Goal: Connect with others: Connect with others

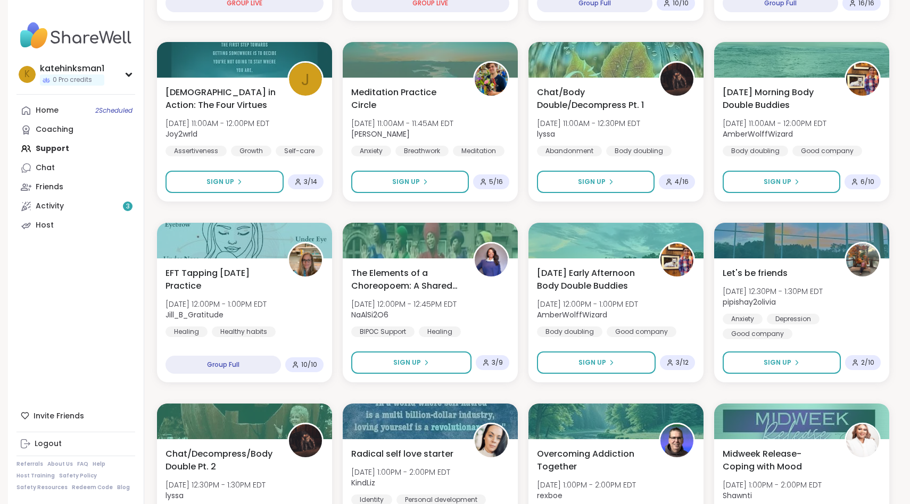
scroll to position [295, 0]
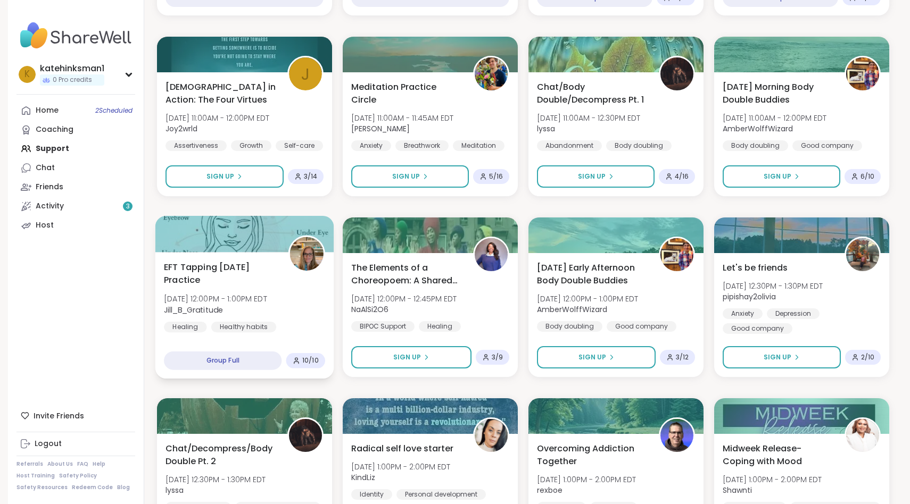
click at [211, 285] on div "EFT Tapping [DATE] Practice [DATE] 12:00PM - 1:00PM EDT Jill_B_Gratitude Healin…" at bounding box center [244, 315] width 179 height 127
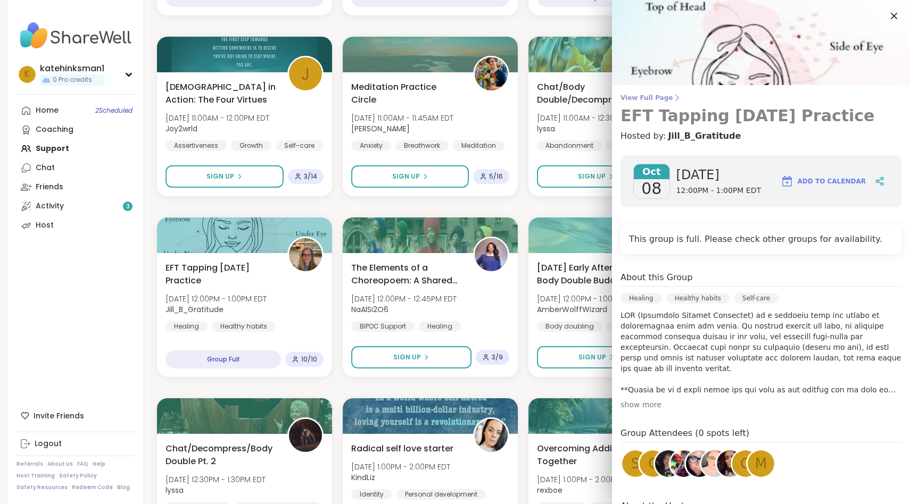
click at [634, 96] on span "View Full Page" at bounding box center [760, 98] width 281 height 9
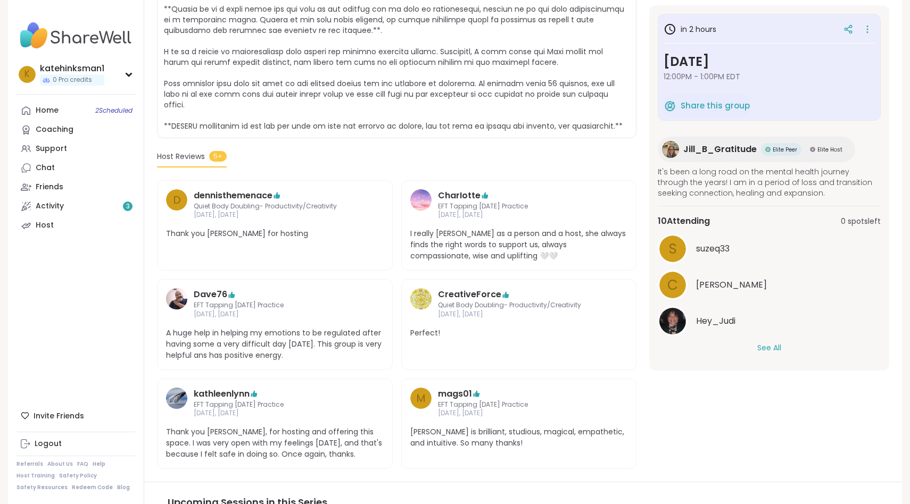
scroll to position [298, 0]
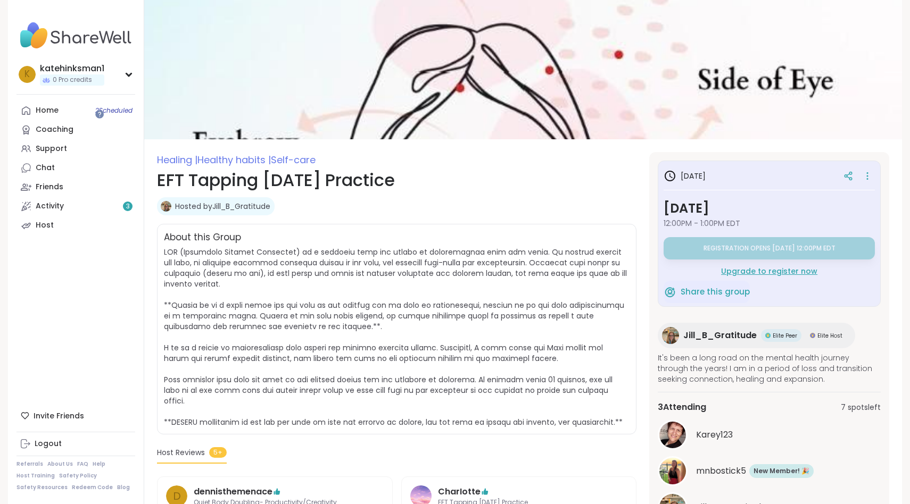
click at [728, 266] on div "Upgrade to register now" at bounding box center [768, 271] width 211 height 11
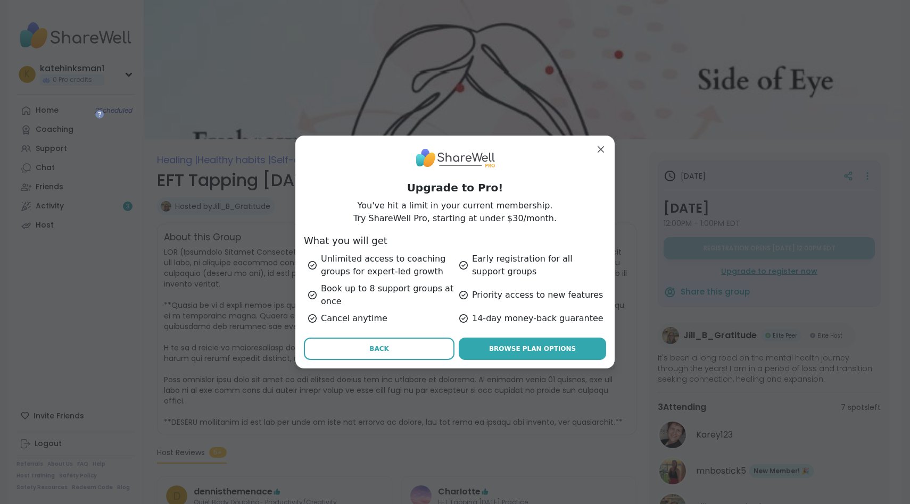
click at [376, 344] on span "Back" at bounding box center [379, 349] width 20 height 10
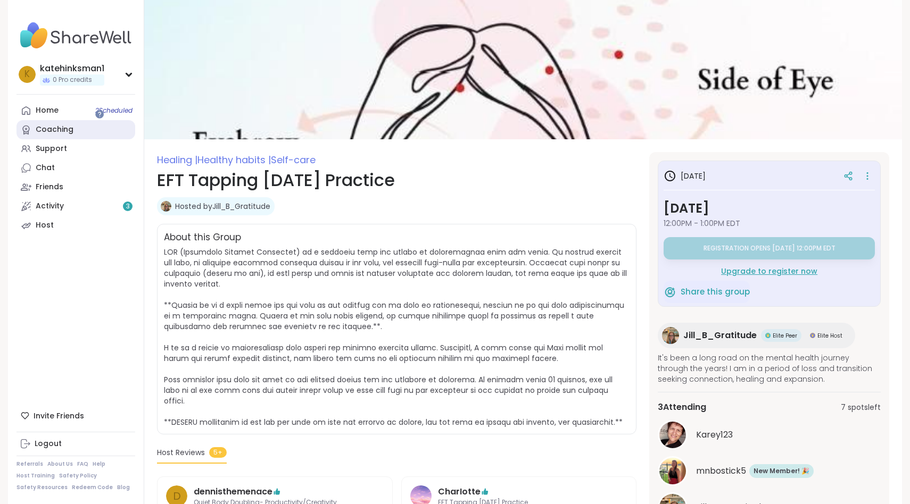
click at [46, 124] on div "Coaching" at bounding box center [55, 129] width 38 height 11
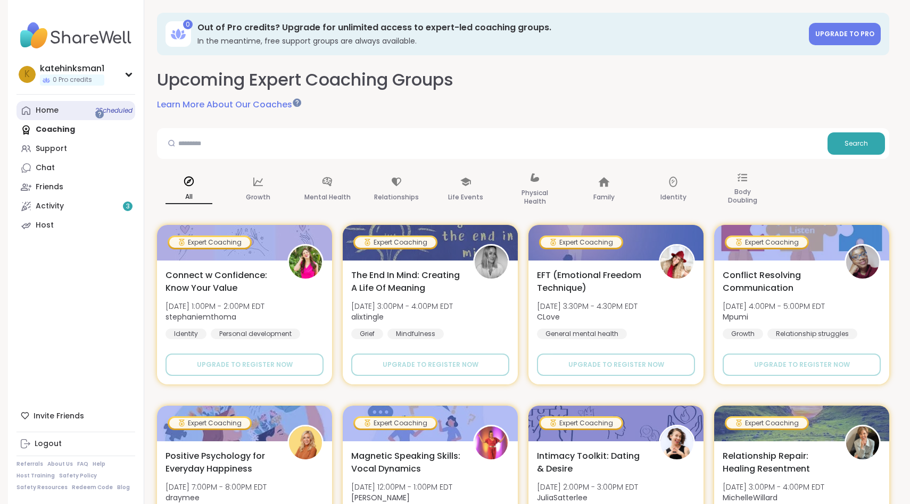
click at [48, 101] on link "Home 2 Scheduled" at bounding box center [75, 110] width 119 height 19
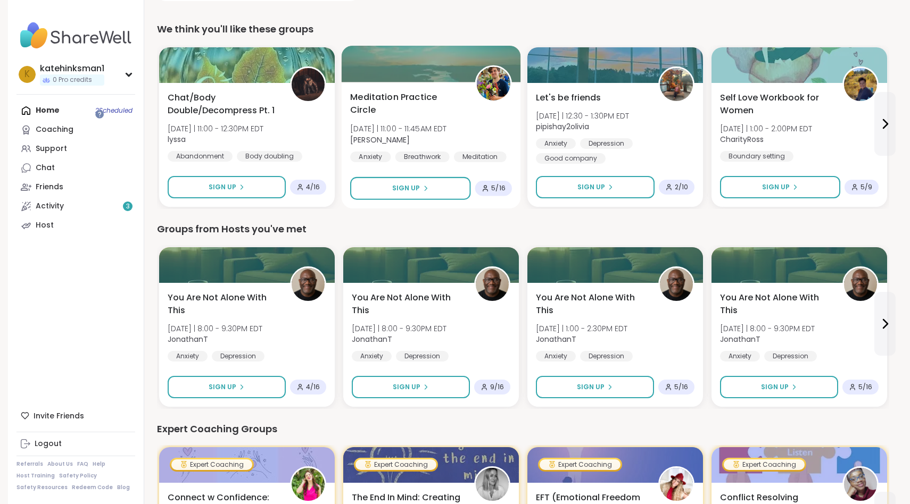
scroll to position [335, 0]
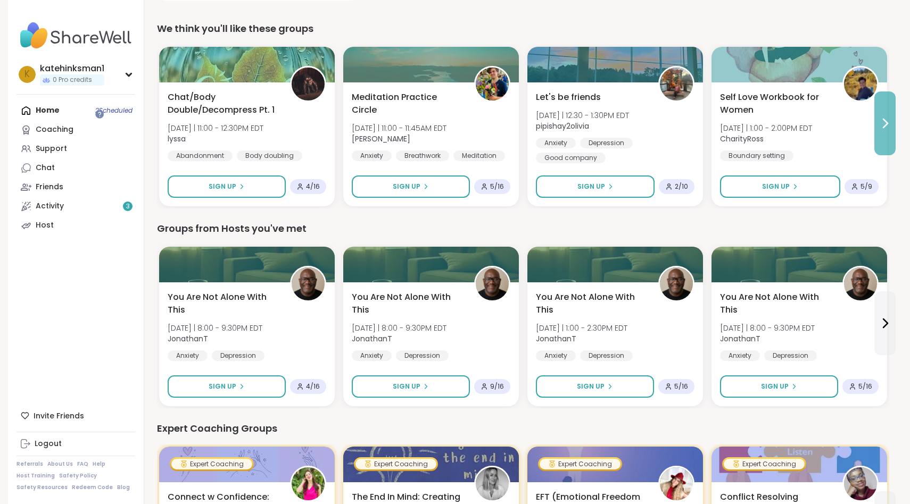
click at [878, 117] on icon at bounding box center [884, 123] width 13 height 13
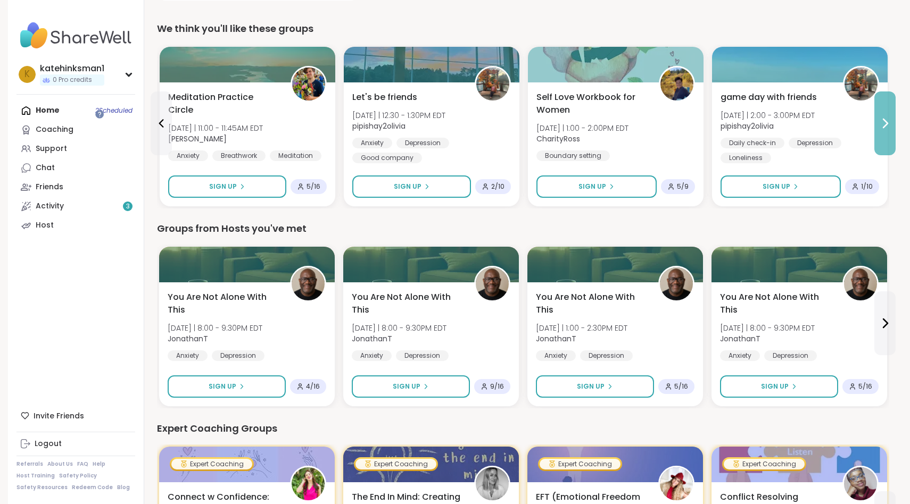
click at [878, 117] on icon at bounding box center [884, 123] width 13 height 13
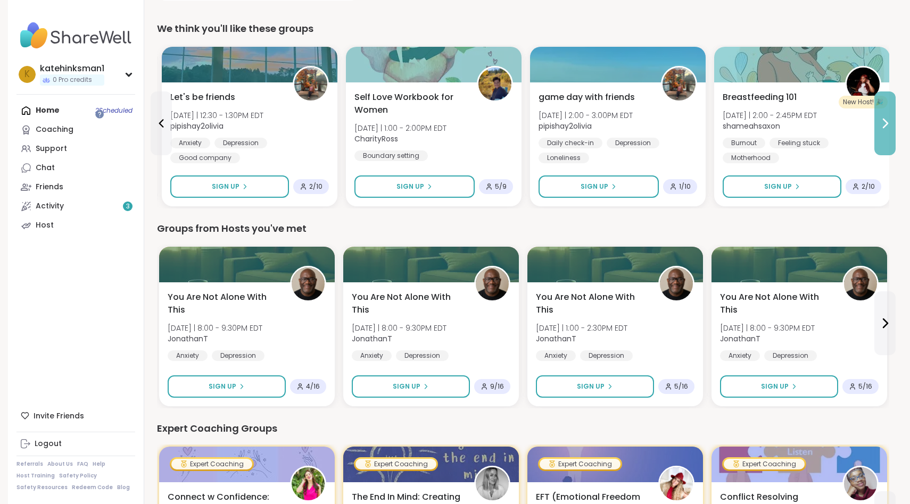
click at [878, 117] on icon at bounding box center [884, 123] width 13 height 13
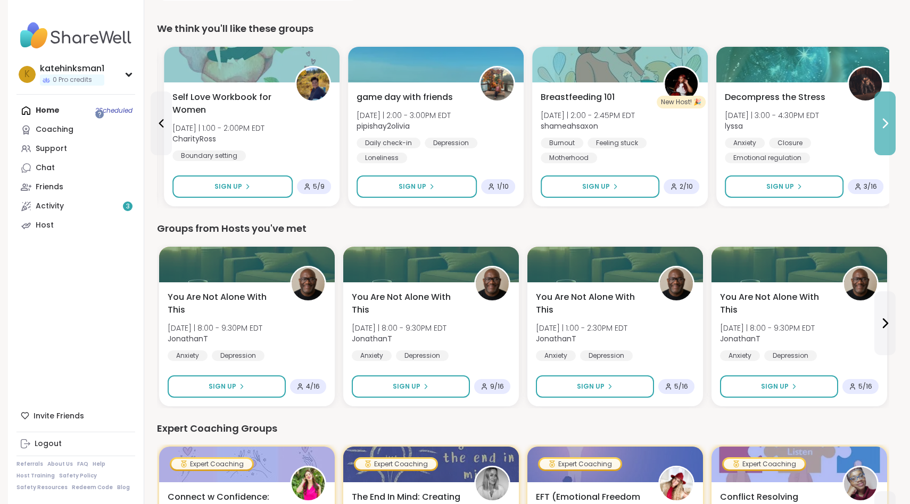
click at [878, 117] on icon at bounding box center [884, 123] width 13 height 13
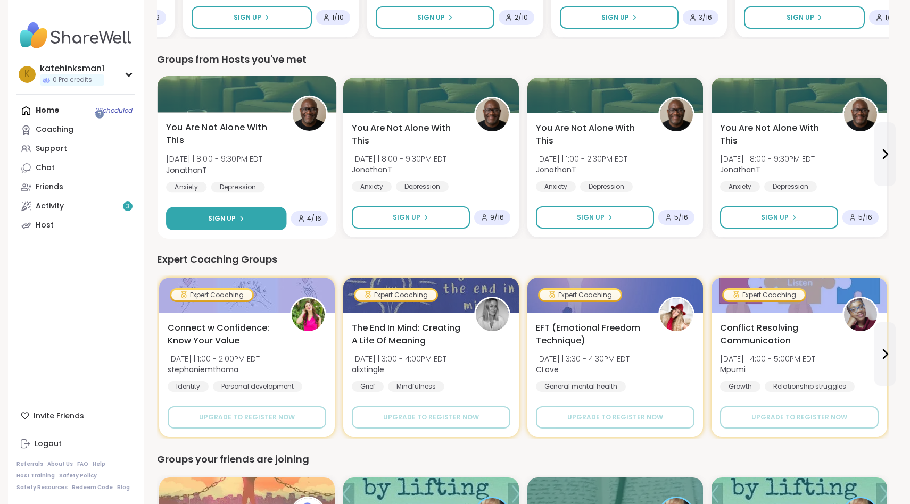
scroll to position [506, 0]
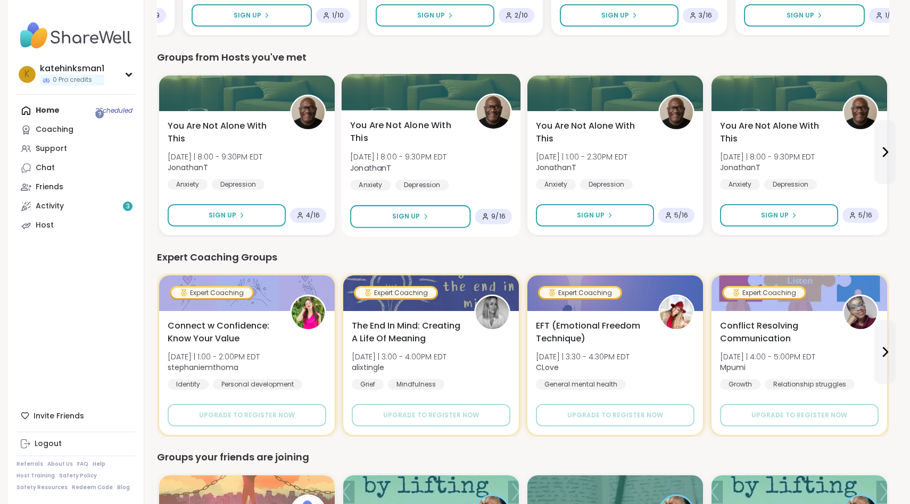
click at [404, 127] on div "You Are Not Alone With This Wed 10/8 | 8:00 - 9:30PM EDT JonathanT Anxiety Depr…" at bounding box center [430, 173] width 179 height 127
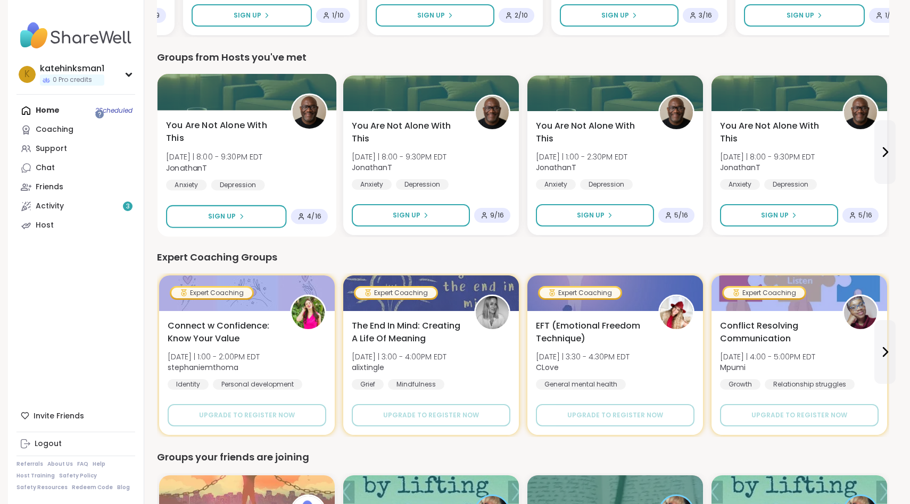
click at [256, 137] on div "You Are Not Alone With This Wed 10/8 | 8:00 - 9:30PM EDT JonathanT Anxiety Depr…" at bounding box center [246, 173] width 179 height 127
click at [237, 145] on div "You Are Not Alone With This Wed 10/8 | 8:00 - 9:30PM EDT JonathanT Anxiety Depr…" at bounding box center [246, 173] width 179 height 127
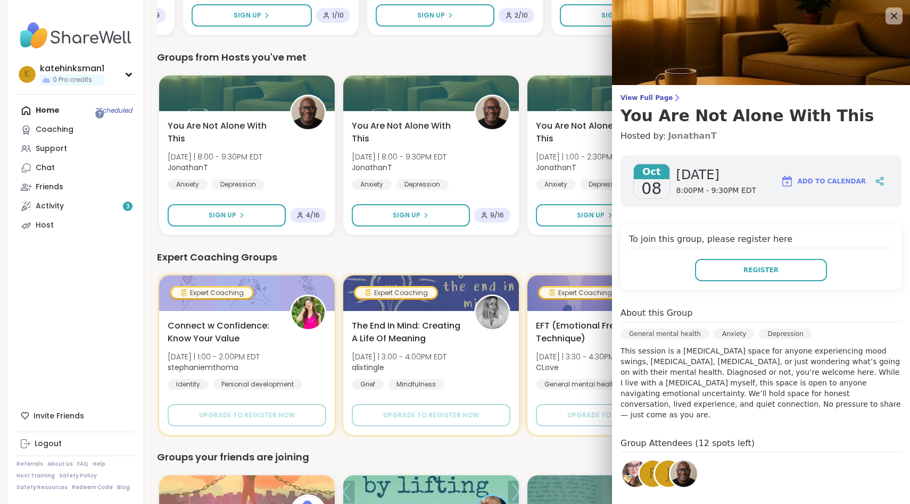
click at [673, 130] on link "JonathanT" at bounding box center [692, 136] width 48 height 13
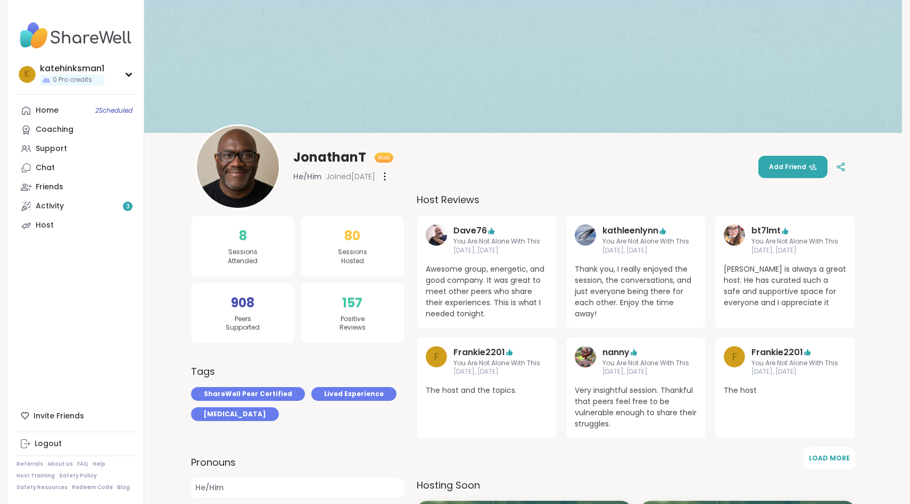
click at [767, 164] on button "Add Friend" at bounding box center [792, 167] width 69 height 22
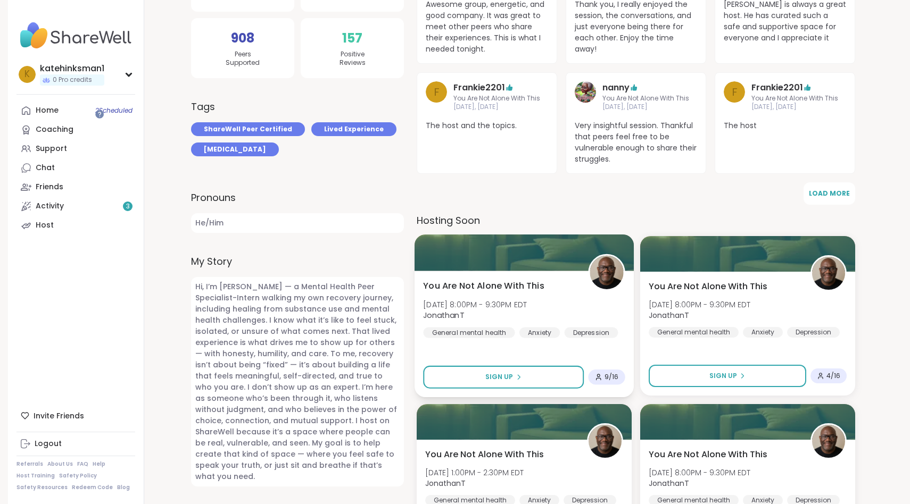
scroll to position [266, 0]
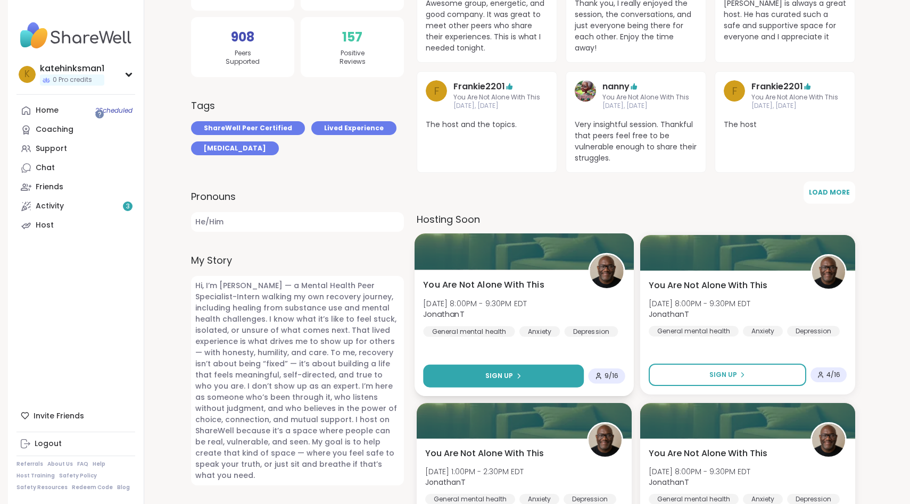
click at [485, 371] on span "Sign Up" at bounding box center [499, 376] width 28 height 10
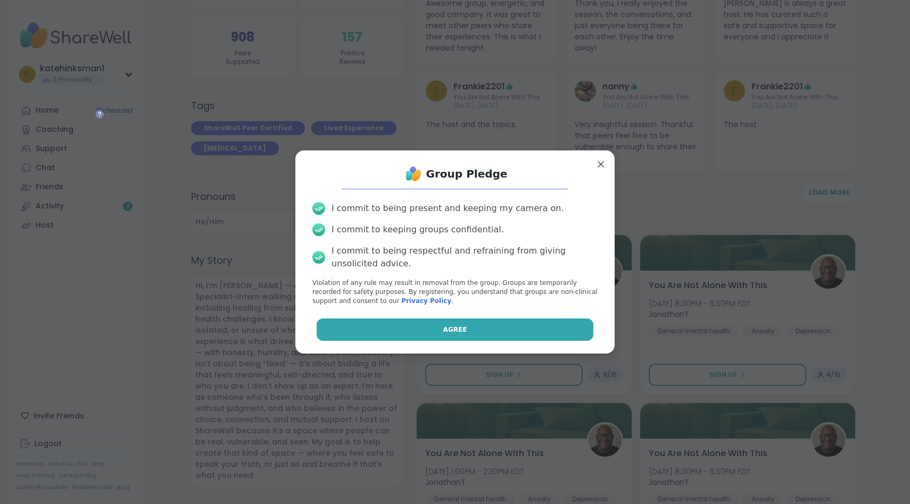
click at [465, 319] on button "Agree" at bounding box center [454, 330] width 277 height 22
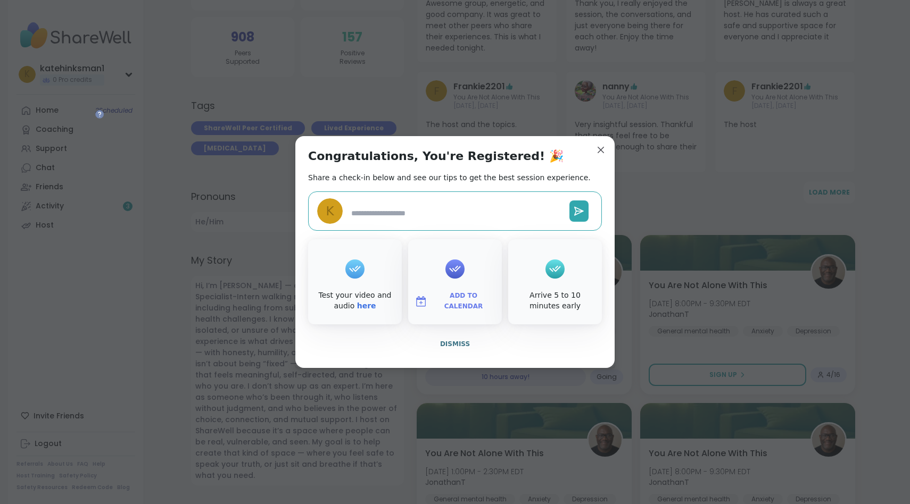
type textarea "*"
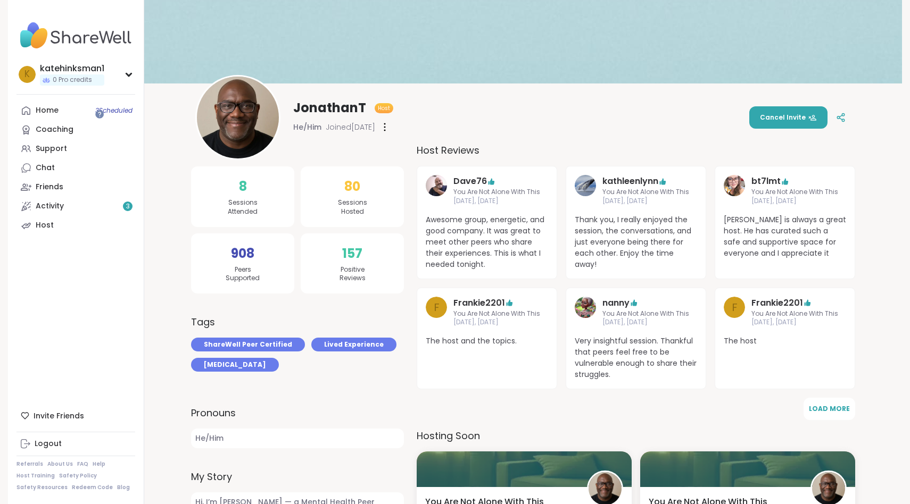
scroll to position [0, 0]
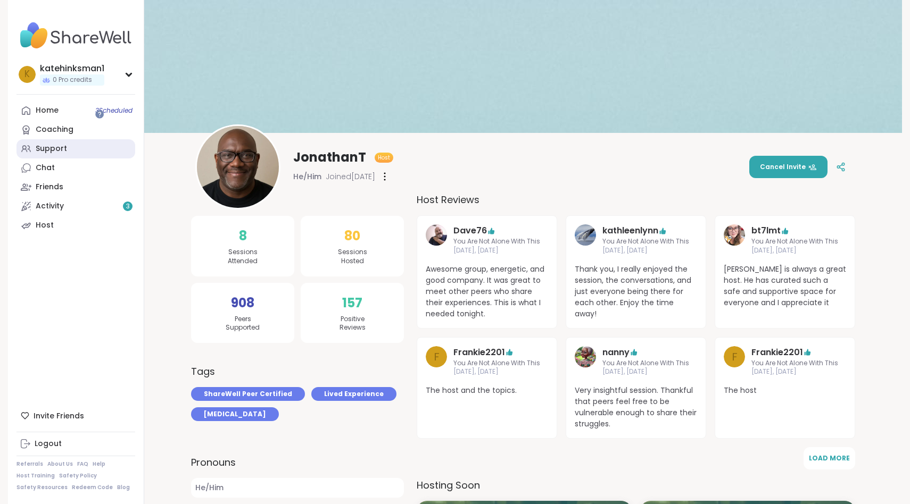
click at [53, 144] on div "Support" at bounding box center [51, 149] width 31 height 11
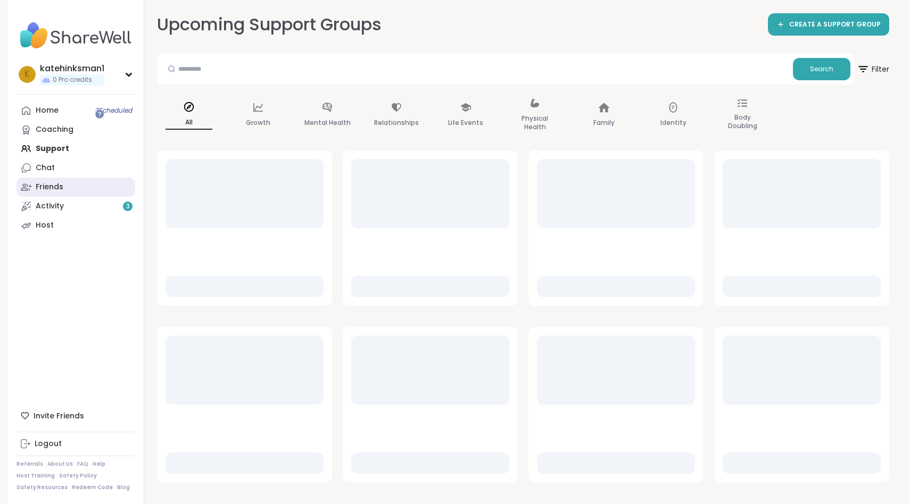
click at [51, 182] on div "Friends" at bounding box center [50, 187] width 28 height 11
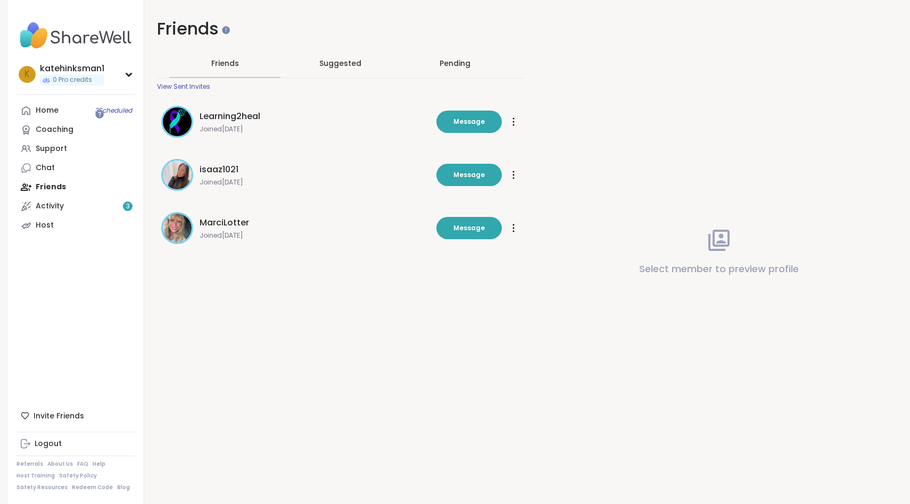
click at [199, 216] on span "MarciLotter" at bounding box center [223, 222] width 49 height 13
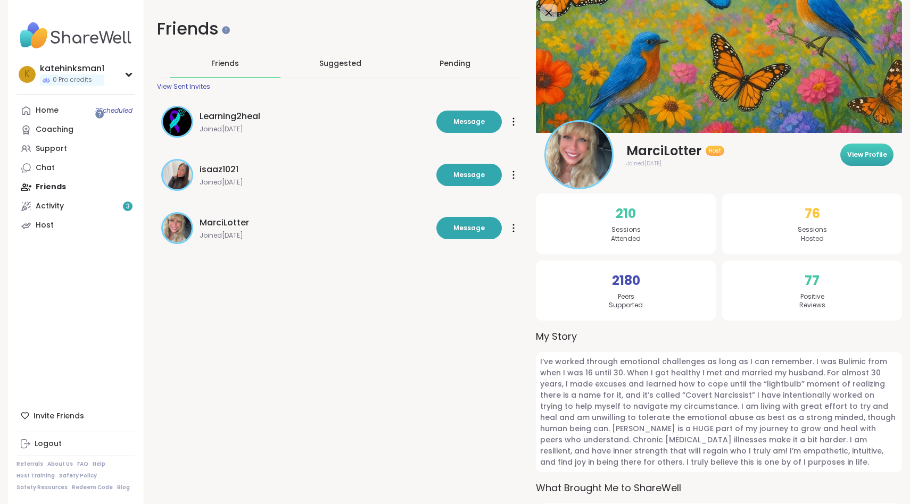
click at [844, 163] on button "View Profile" at bounding box center [866, 155] width 53 height 22
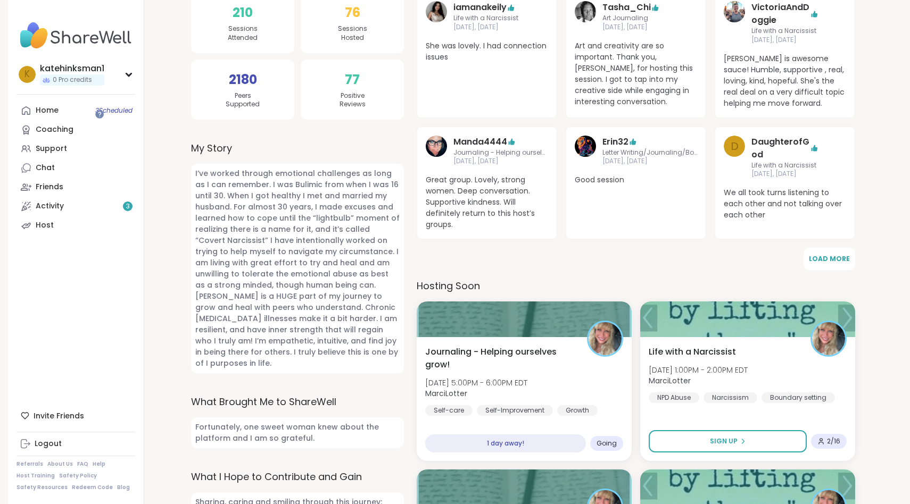
scroll to position [226, 0]
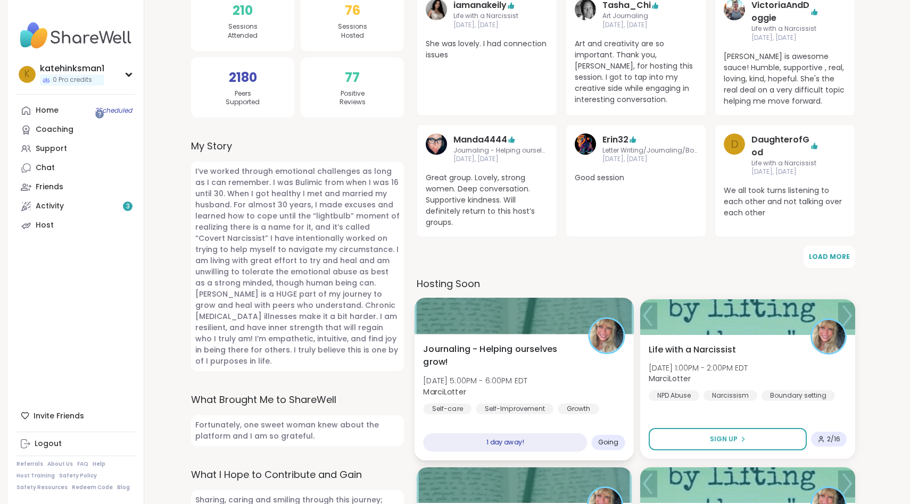
click at [528, 434] on div "1 day away!" at bounding box center [505, 443] width 164 height 19
click at [545, 343] on div "Journaling - Helping ourselves grow! Thu, Oct 09 | 5:00PM - 6:00PM EDT MarciLot…" at bounding box center [524, 379] width 202 height 72
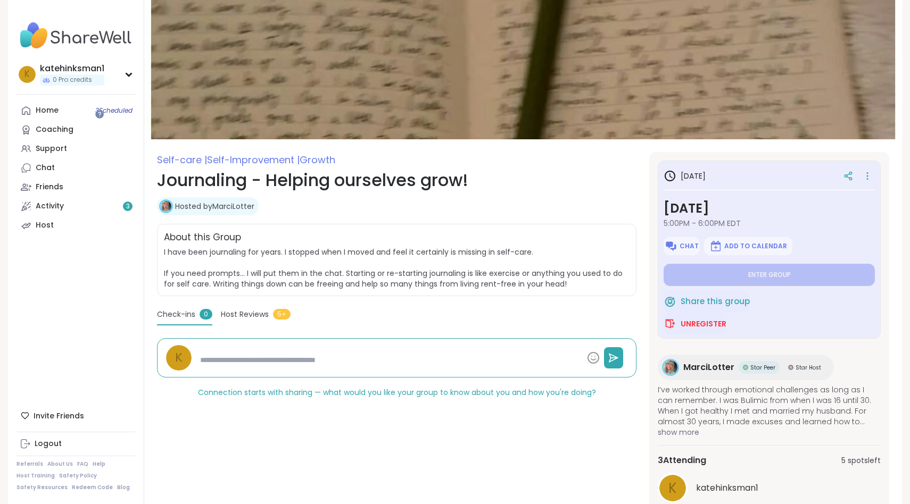
type textarea "*"
